Goal: Transaction & Acquisition: Purchase product/service

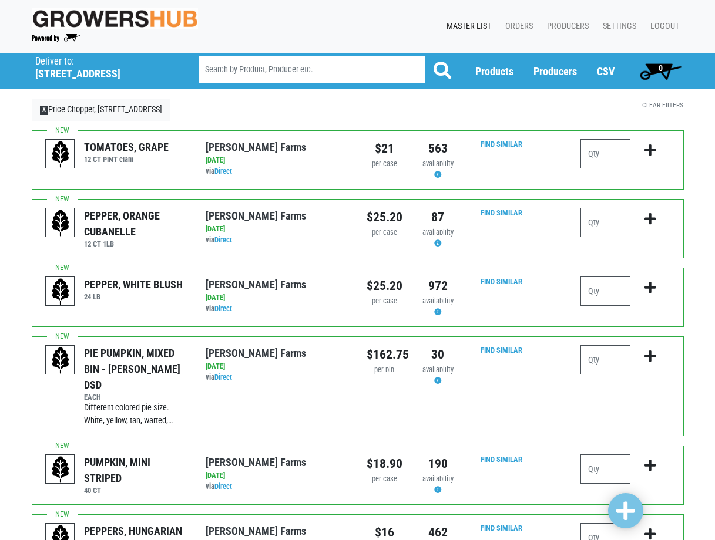
click at [472, 26] on link "Master List" at bounding box center [466, 26] width 59 height 22
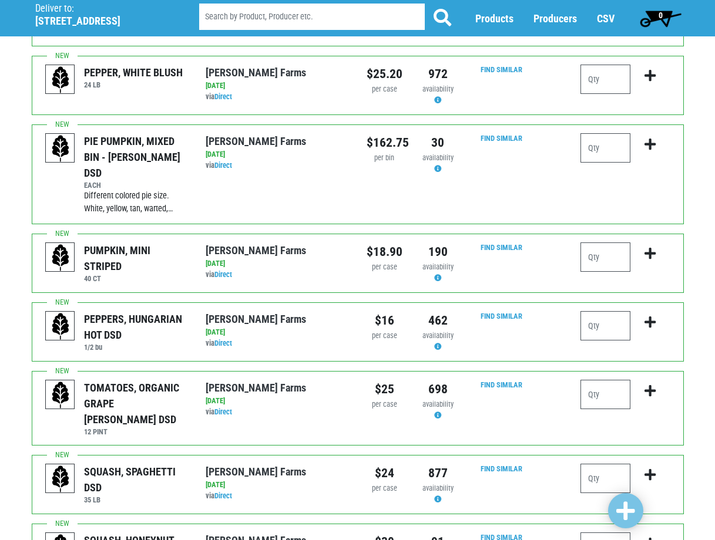
scroll to position [235, 0]
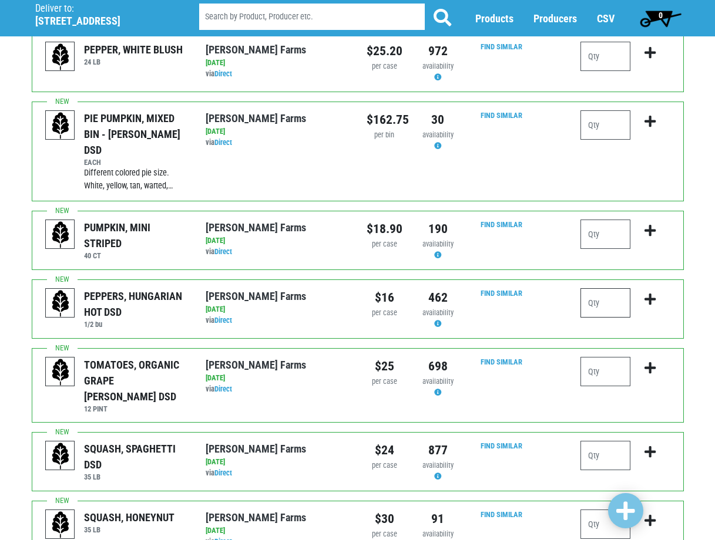
click at [594, 288] on input "number" at bounding box center [605, 302] width 50 height 29
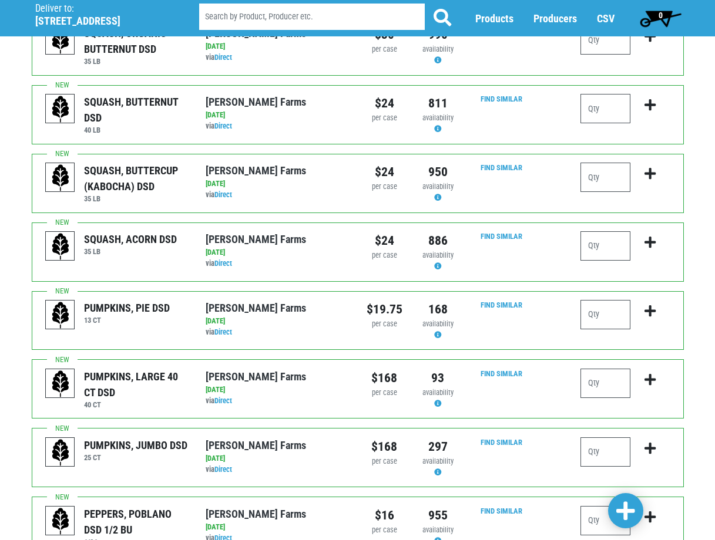
scroll to position [881, 0]
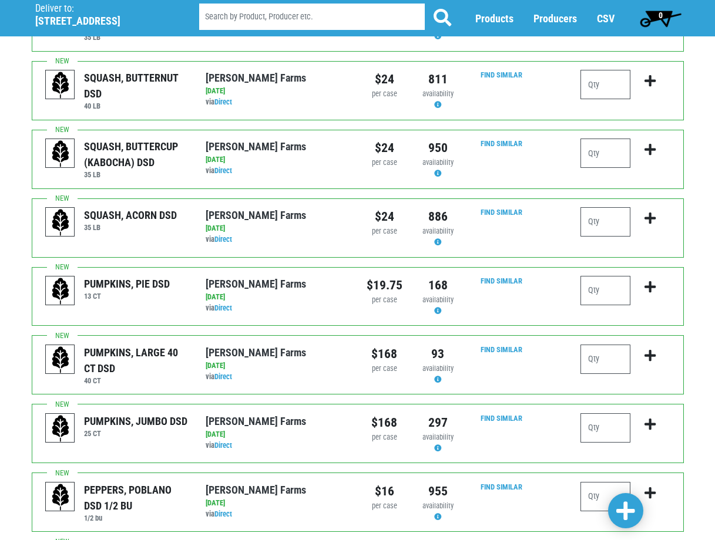
type input "1"
click at [602, 482] on input "number" at bounding box center [605, 496] width 50 height 29
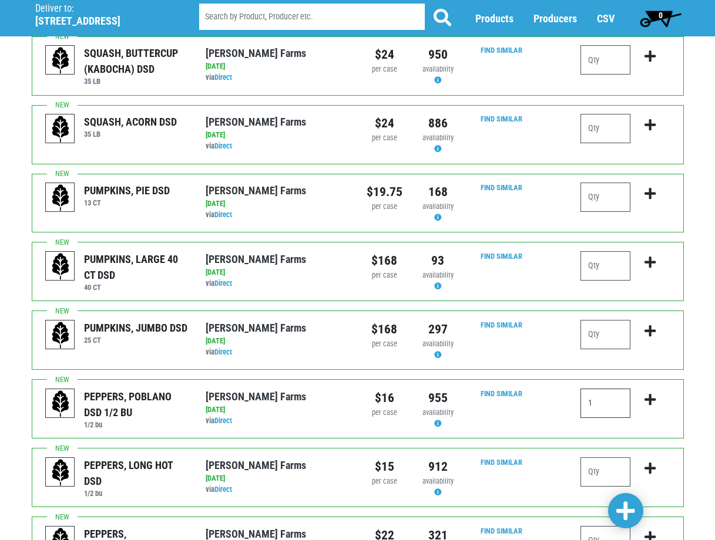
scroll to position [998, 0]
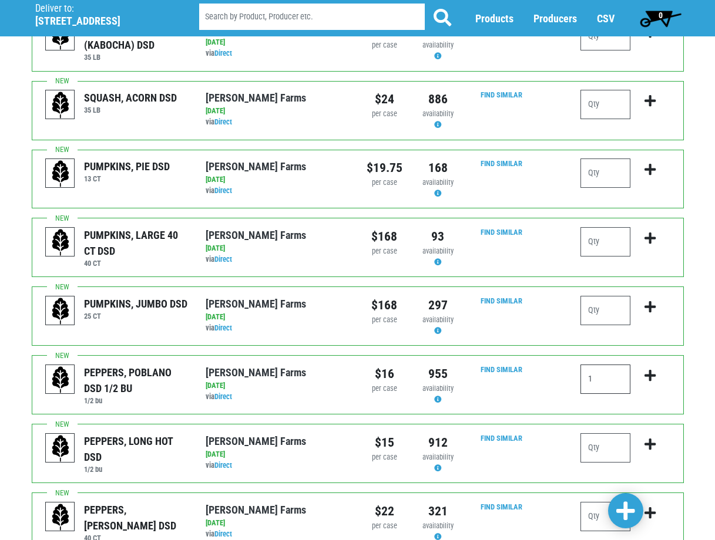
type input "1"
click at [597, 502] on input "number" at bounding box center [605, 516] width 50 height 29
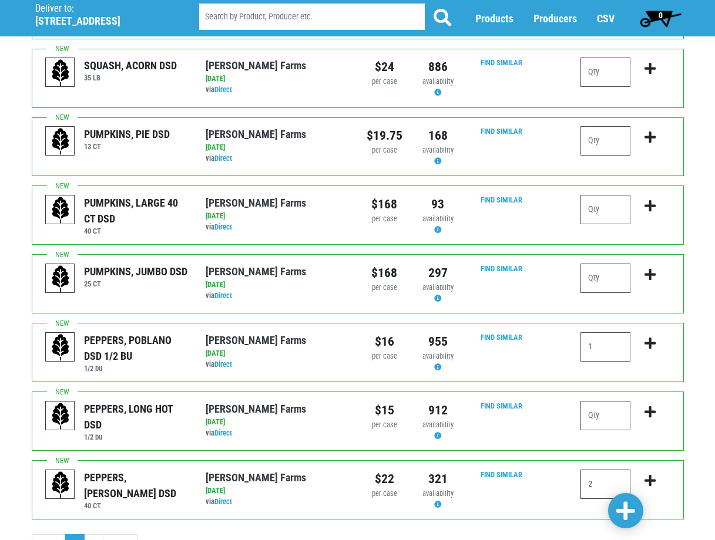
scroll to position [1054, 0]
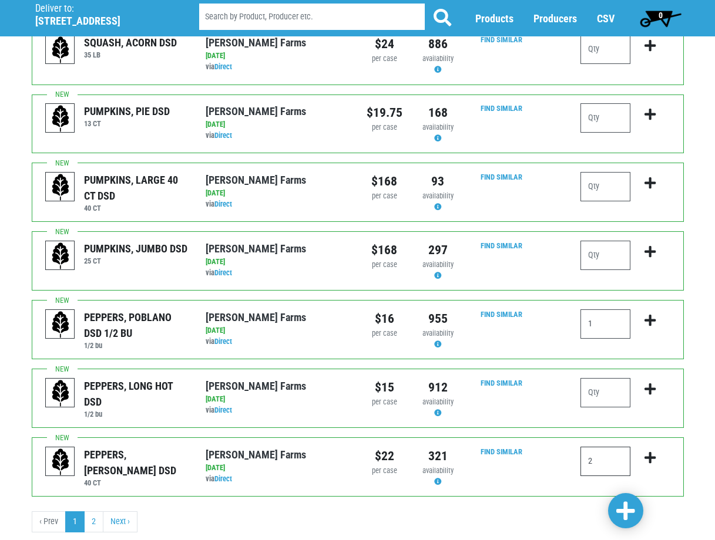
type input "2"
click at [628, 514] on span at bounding box center [625, 511] width 19 height 21
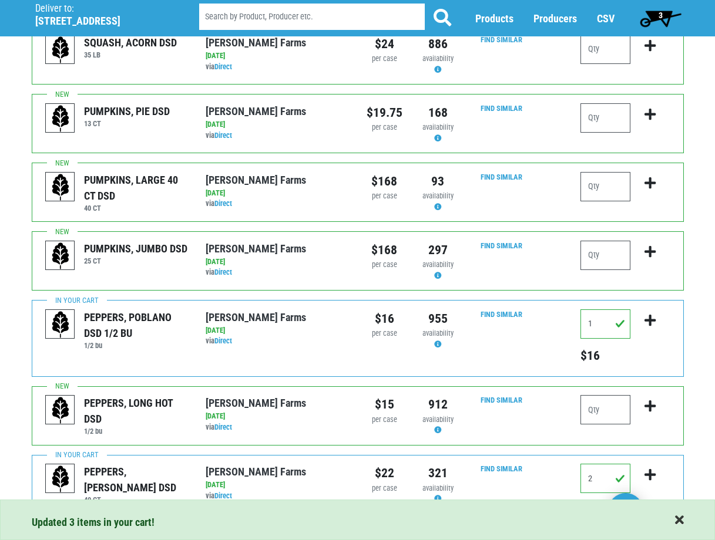
click at [677, 521] on span "button" at bounding box center [679, 520] width 9 height 13
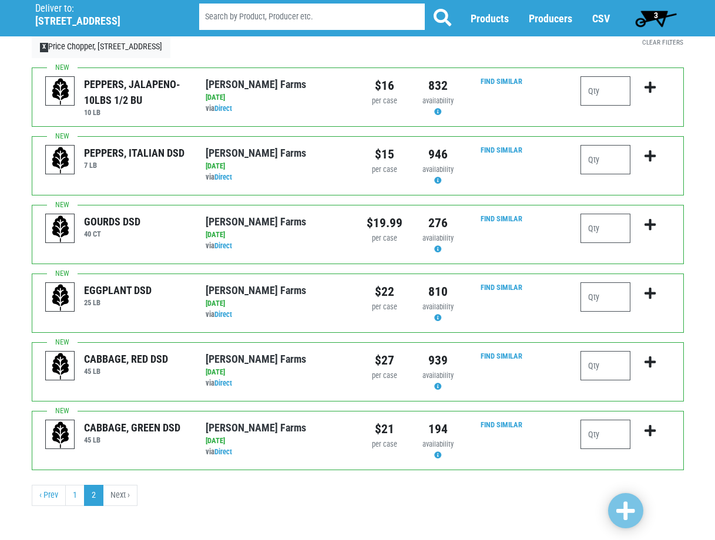
scroll to position [68, 0]
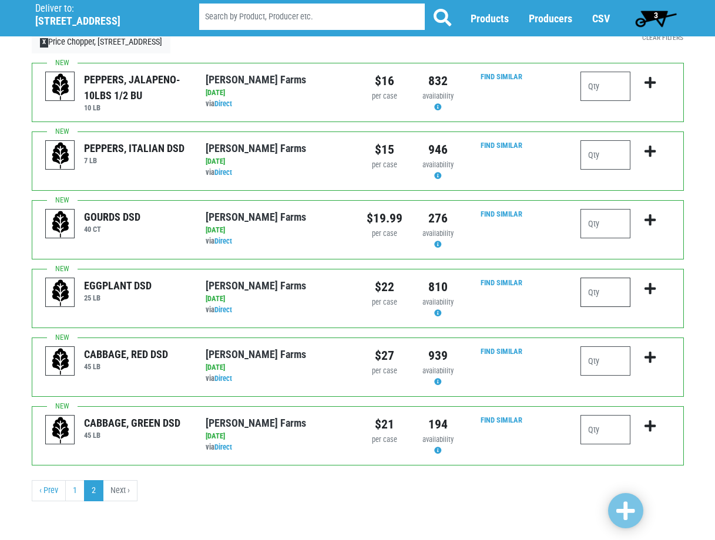
click at [607, 292] on input "number" at bounding box center [605, 292] width 50 height 29
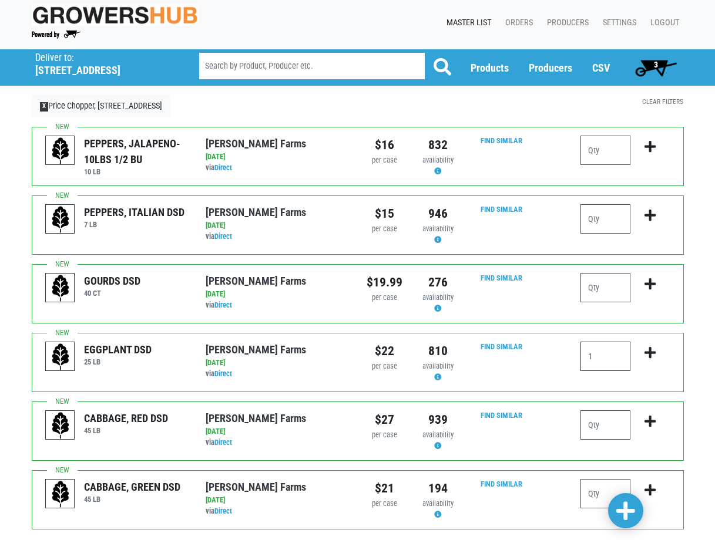
scroll to position [0, 0]
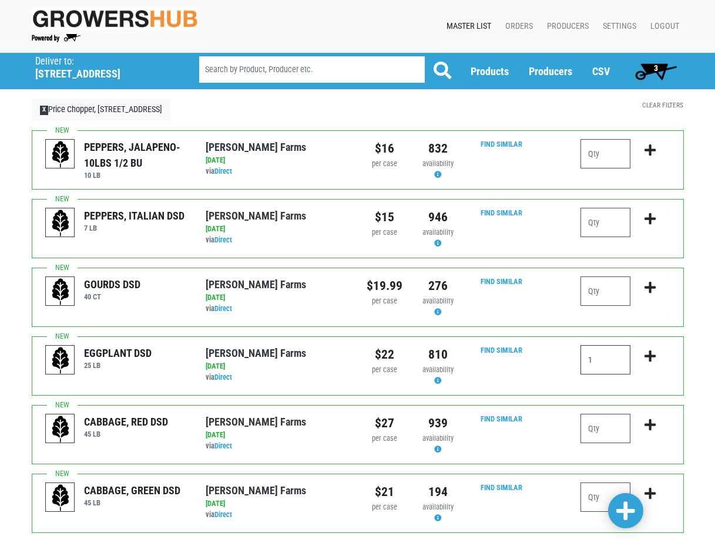
type input "1"
click at [631, 514] on span at bounding box center [625, 511] width 19 height 21
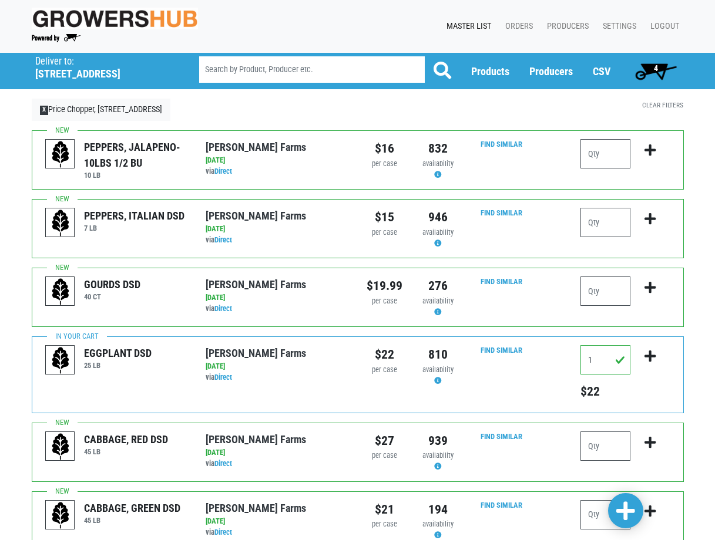
click at [658, 65] on span "4" at bounding box center [656, 70] width 52 height 23
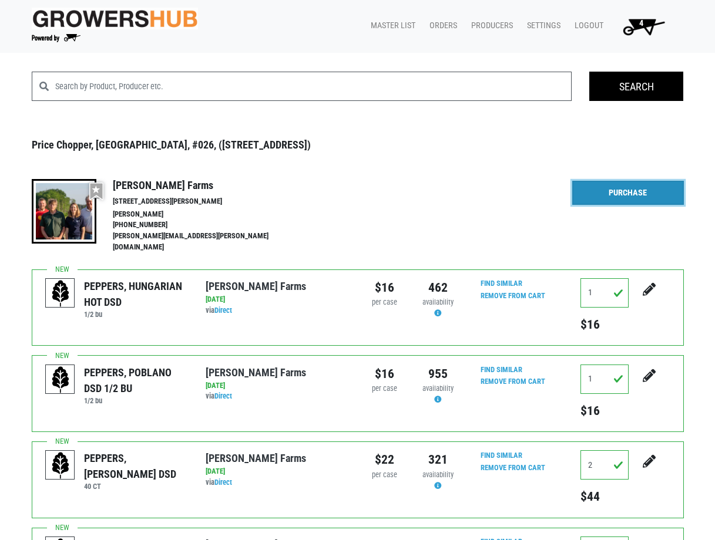
click at [640, 190] on link "Purchase" at bounding box center [628, 193] width 112 height 25
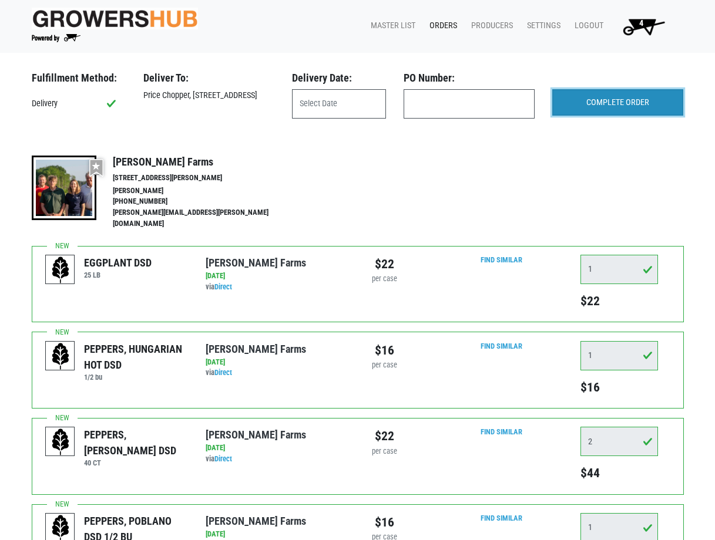
click at [596, 101] on input "COMPLETE ORDER" at bounding box center [617, 102] width 131 height 27
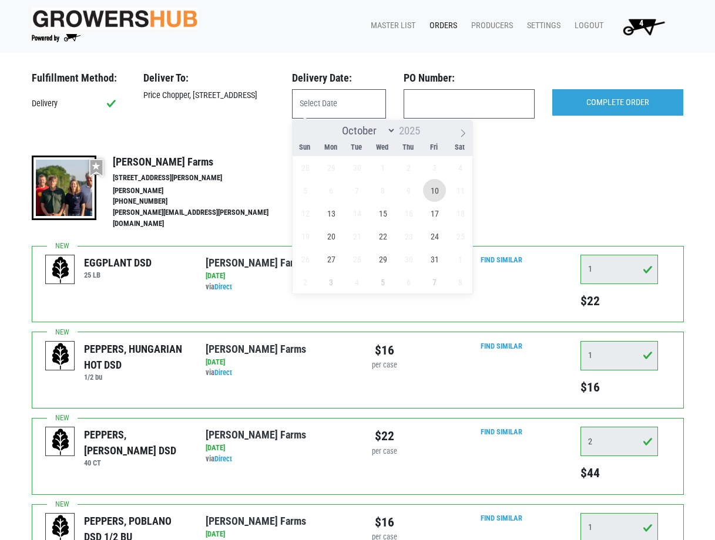
click at [436, 189] on span "10" at bounding box center [434, 190] width 23 height 23
type input "[DATE]"
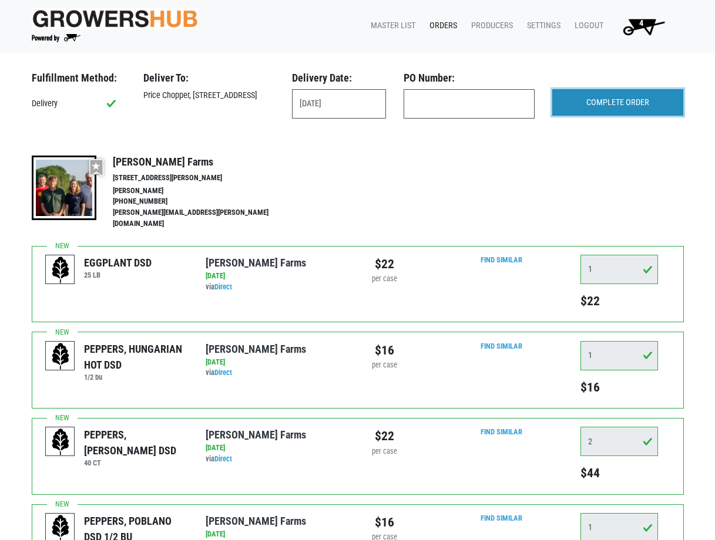
click at [632, 110] on input "COMPLETE ORDER" at bounding box center [617, 102] width 131 height 27
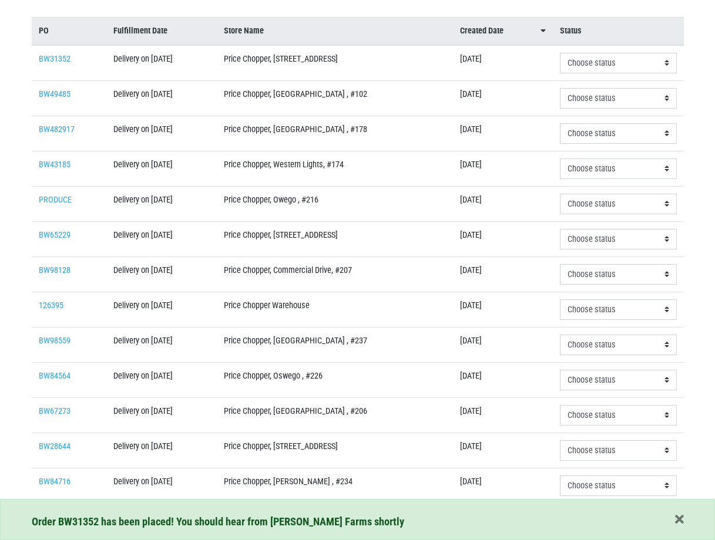
scroll to position [176, 0]
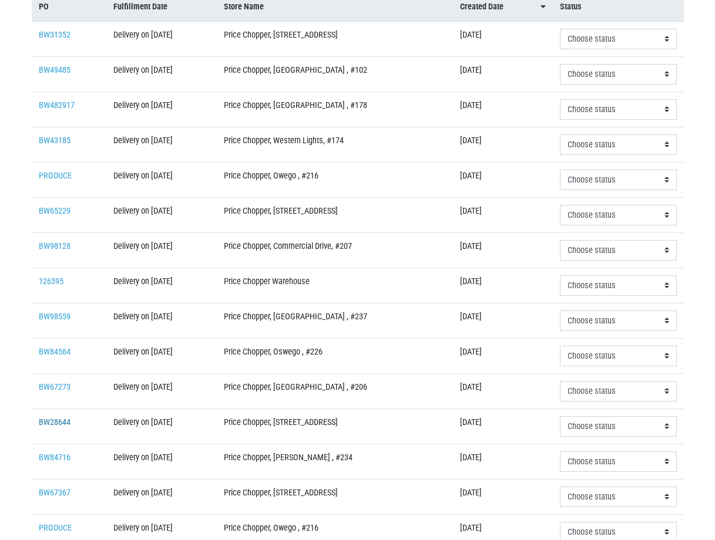
click at [55, 420] on link "BW28644" at bounding box center [55, 423] width 32 height 10
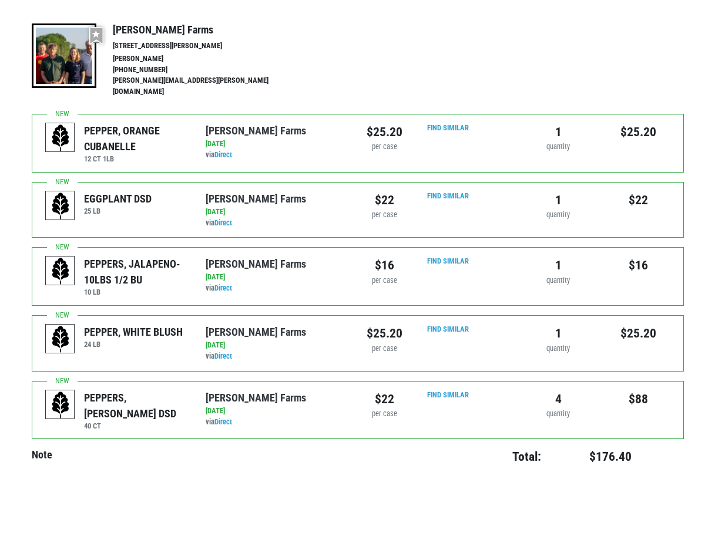
scroll to position [234, 0]
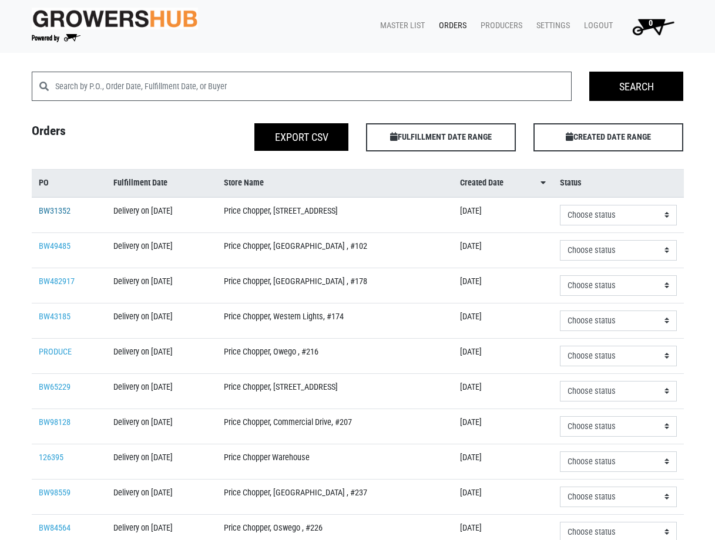
click at [52, 207] on link "BW31352" at bounding box center [55, 211] width 32 height 10
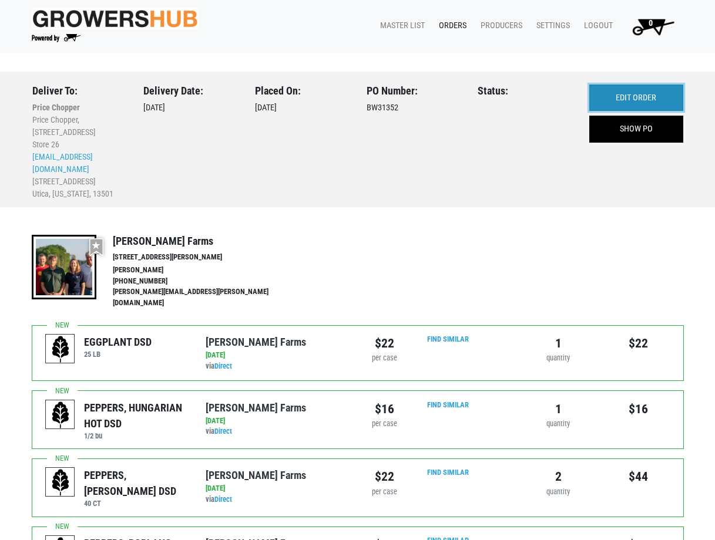
click at [625, 99] on link "EDIT ORDER" at bounding box center [636, 98] width 94 height 27
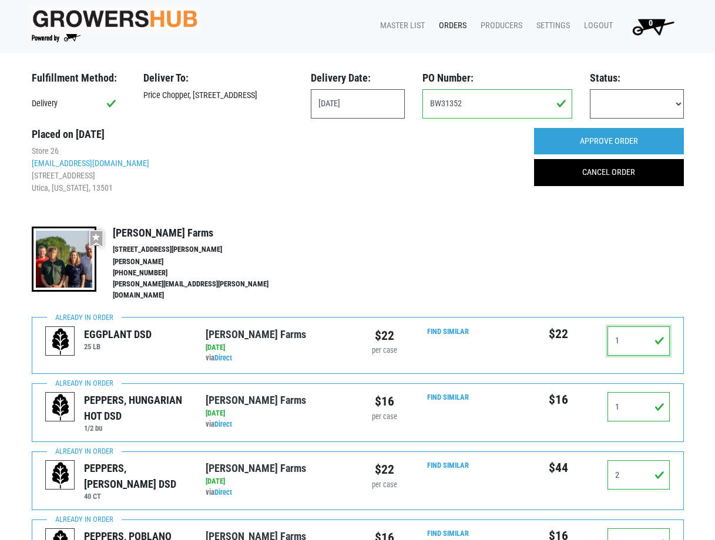
click at [624, 329] on input "1" at bounding box center [638, 341] width 63 height 29
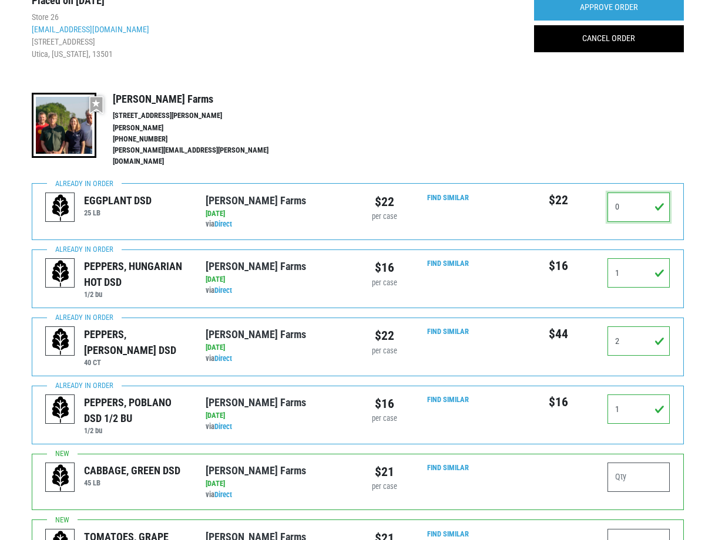
scroll to position [117, 0]
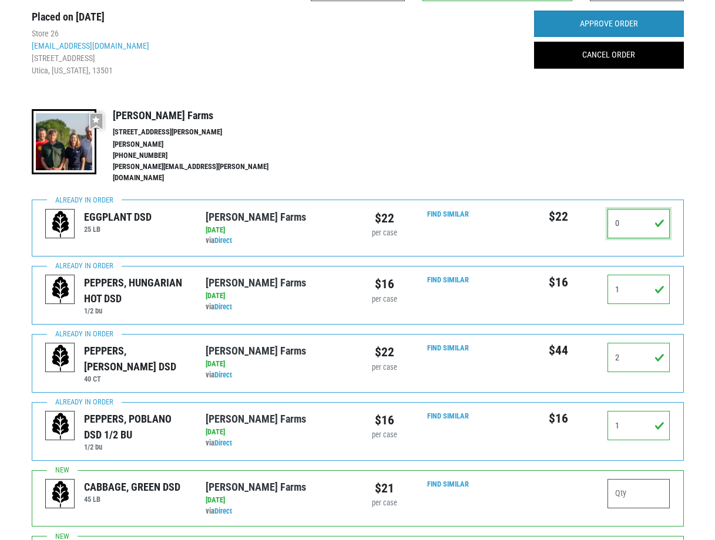
type input "0"
click at [626, 25] on input "APPROVE ORDER" at bounding box center [609, 24] width 150 height 27
